Goal: Transaction & Acquisition: Register for event/course

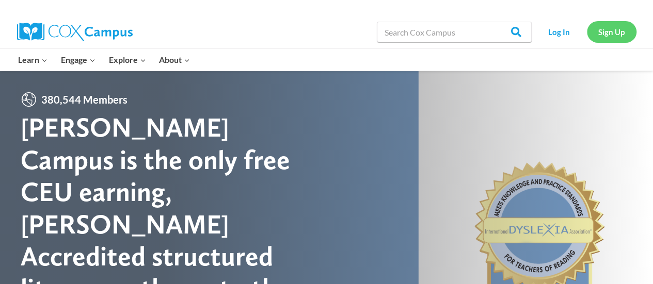
click at [604, 27] on link "Sign Up" at bounding box center [612, 31] width 50 height 21
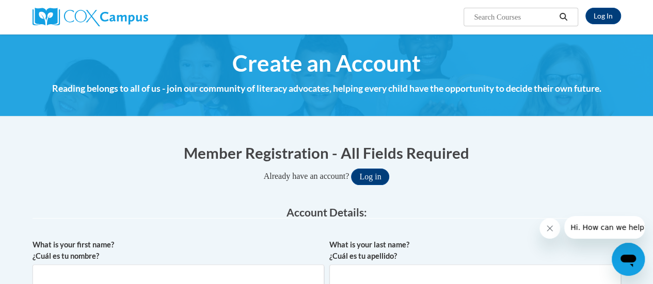
type input "[PERSON_NAME][EMAIL_ADDRESS][PERSON_NAME][DOMAIN_NAME]"
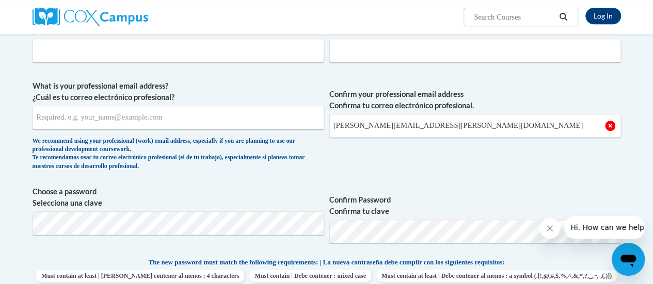
scroll to position [156, 0]
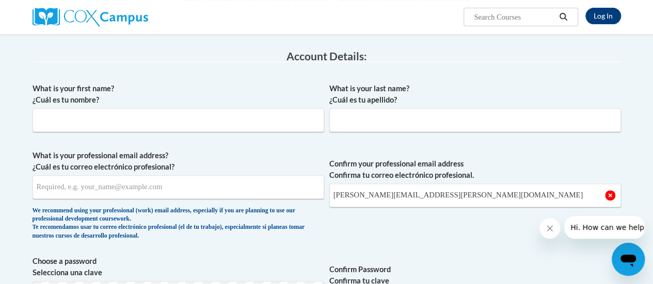
click at [210, 132] on div "What is your first name? ¿Cuál es tu nombre?" at bounding box center [179, 111] width 292 height 57
click at [212, 128] on input "What is your first name? ¿Cuál es tu nombre?" at bounding box center [179, 120] width 292 height 24
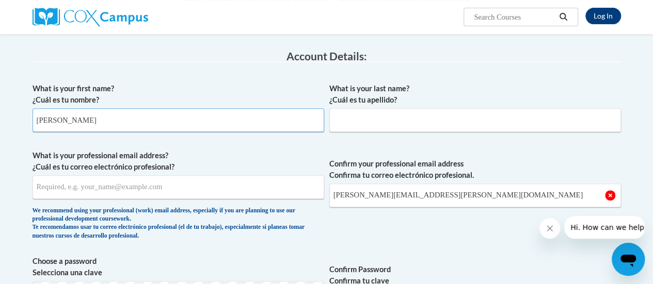
type input "[PERSON_NAME]"
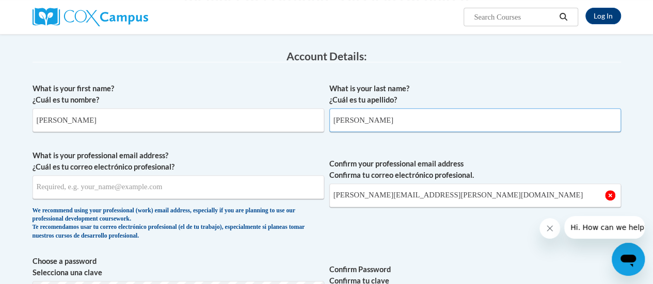
type input "[PERSON_NAME]"
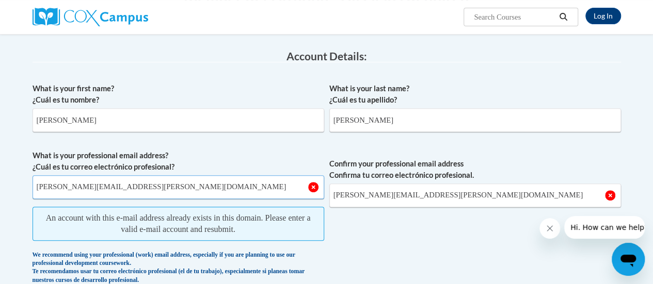
scroll to position [181, 0]
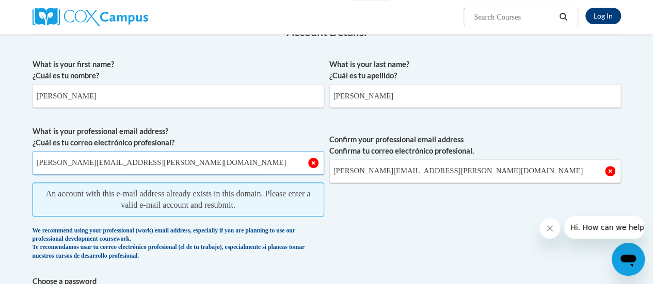
type input "[PERSON_NAME][EMAIL_ADDRESS][PERSON_NAME][DOMAIN_NAME]"
click at [601, 14] on link "Log In" at bounding box center [604, 16] width 36 height 17
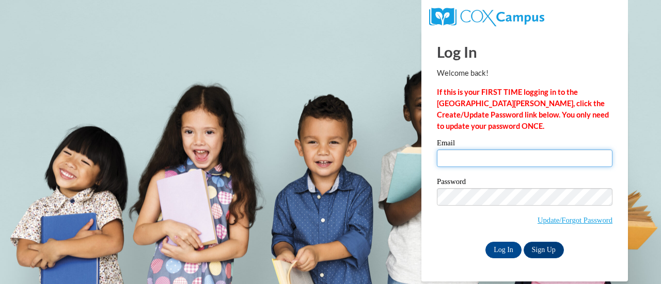
click at [479, 162] on input "Email" at bounding box center [525, 159] width 176 height 18
type input "[PERSON_NAME][EMAIL_ADDRESS][PERSON_NAME][DOMAIN_NAME]"
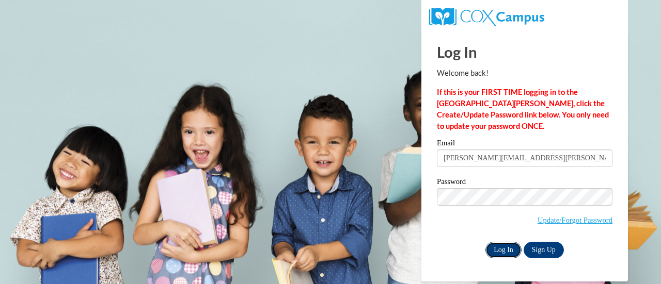
click at [489, 247] on input "Log In" at bounding box center [503, 250] width 36 height 17
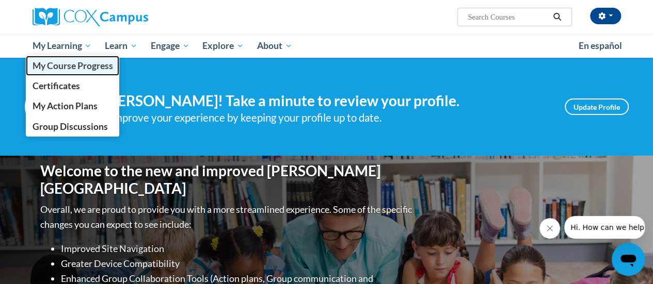
click at [58, 66] on span "My Course Progress" at bounding box center [72, 65] width 81 height 11
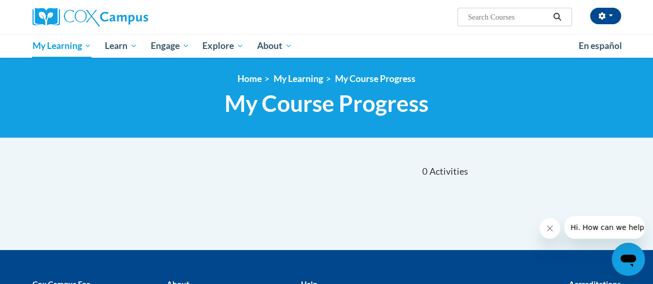
click at [550, 227] on icon "Close message from company" at bounding box center [550, 229] width 8 height 8
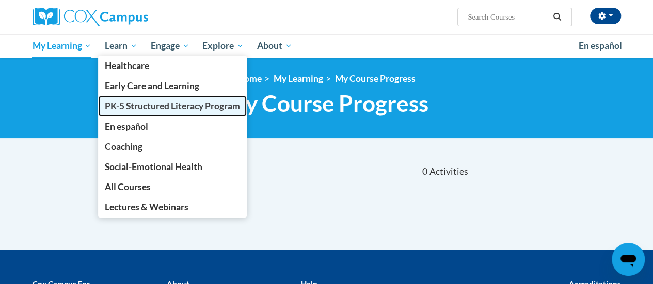
click at [119, 104] on span "PK-5 Structured Literacy Program" at bounding box center [172, 106] width 135 height 11
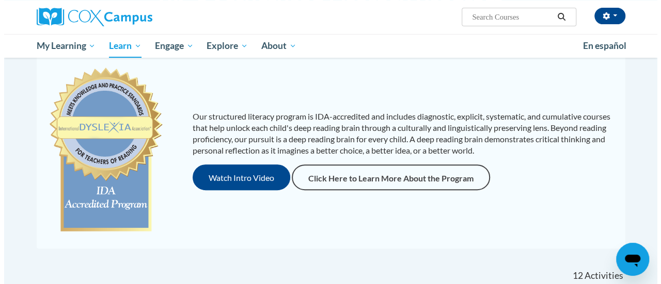
scroll to position [93, 0]
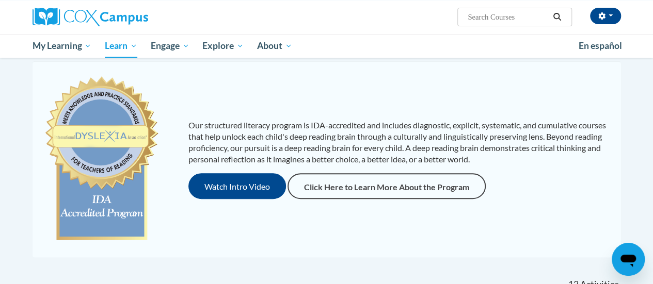
drag, startPoint x: 658, startPoint y: 40, endPoint x: 660, endPoint y: 55, distance: 15.1
click at [653, 55] on html "Jodi Hockerman (Central Daylight Time GMT-0500 ) My Profile Inbox My Transcript…" at bounding box center [326, 49] width 653 height 284
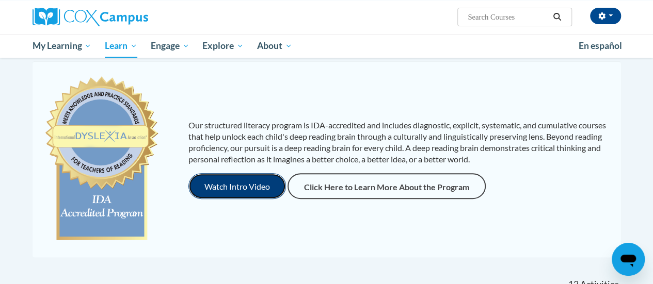
click at [245, 195] on button "Watch Intro Video" at bounding box center [237, 186] width 98 height 26
